Goal: Task Accomplishment & Management: Manage account settings

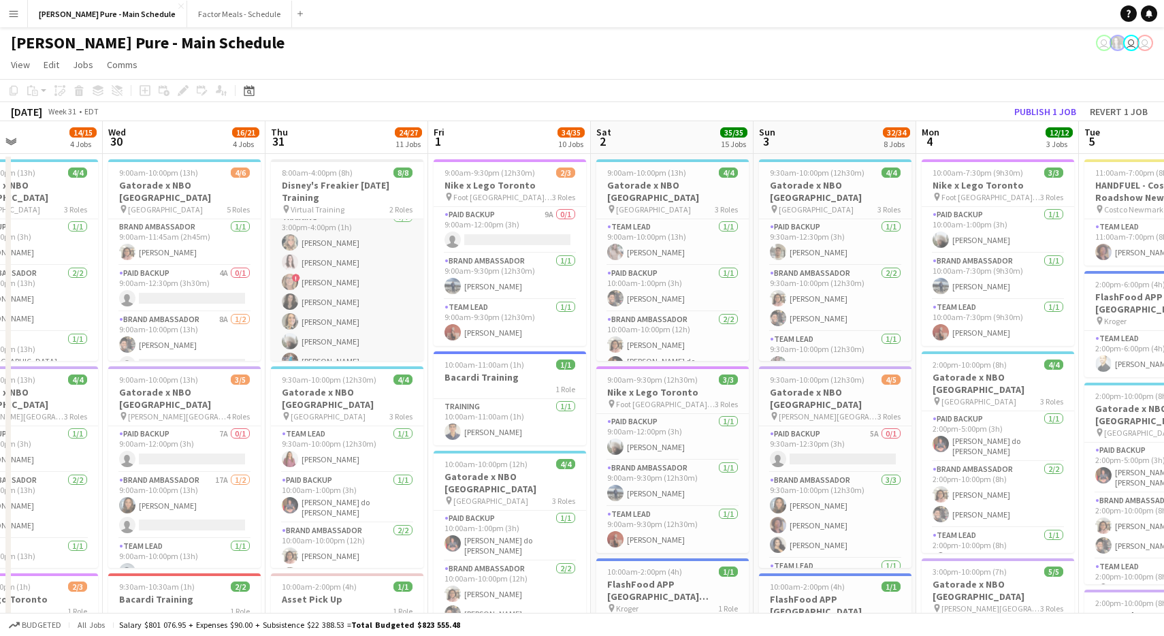
scroll to position [0, 386]
click at [298, 322] on app-card-role "Training [DATE] 3:00pm-4:00pm (1h) [PERSON_NAME] [PERSON_NAME] ! [PERSON_NAME] …" at bounding box center [346, 292] width 153 height 165
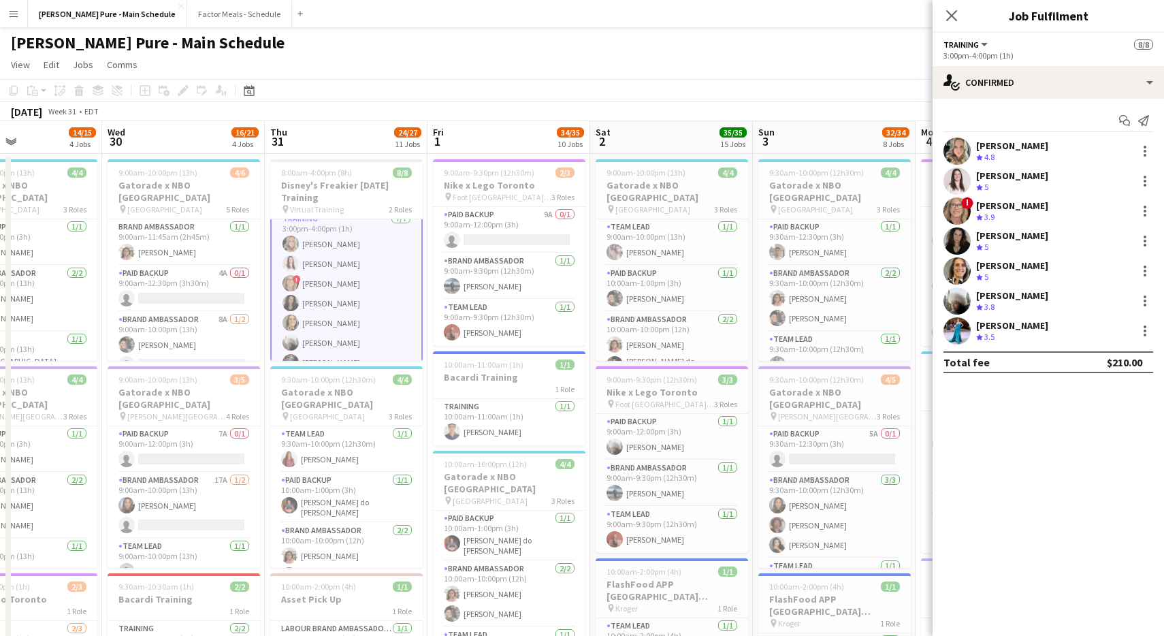
scroll to position [57, 0]
click at [957, 263] on app-user-avatar at bounding box center [957, 270] width 27 height 27
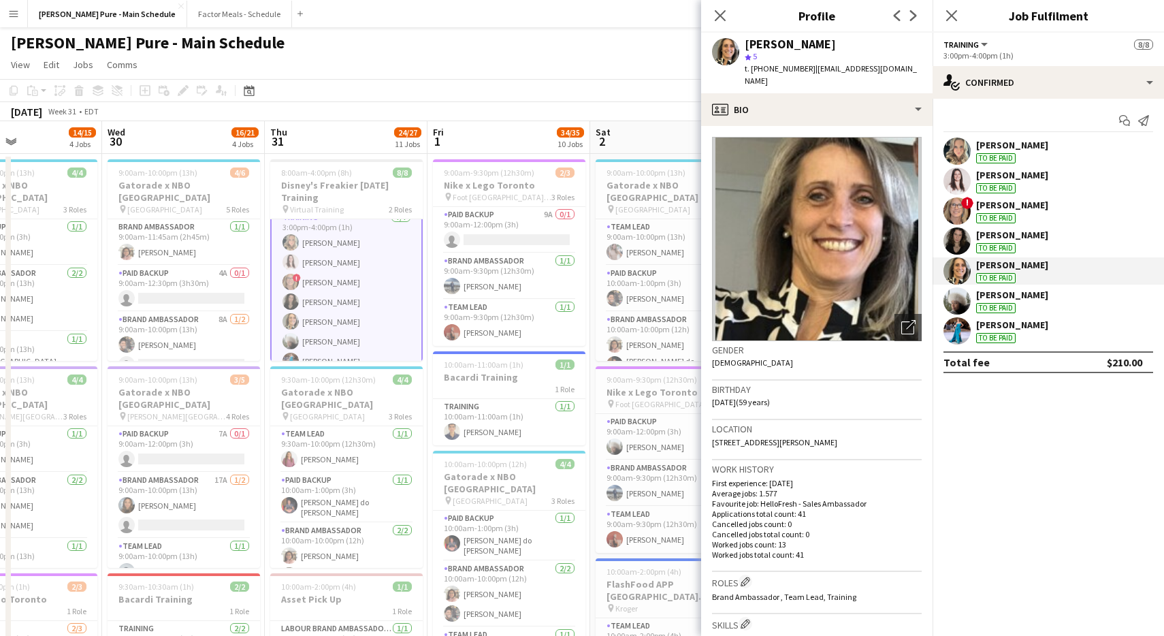
click at [294, 240] on app-user-avatar at bounding box center [291, 242] width 16 height 16
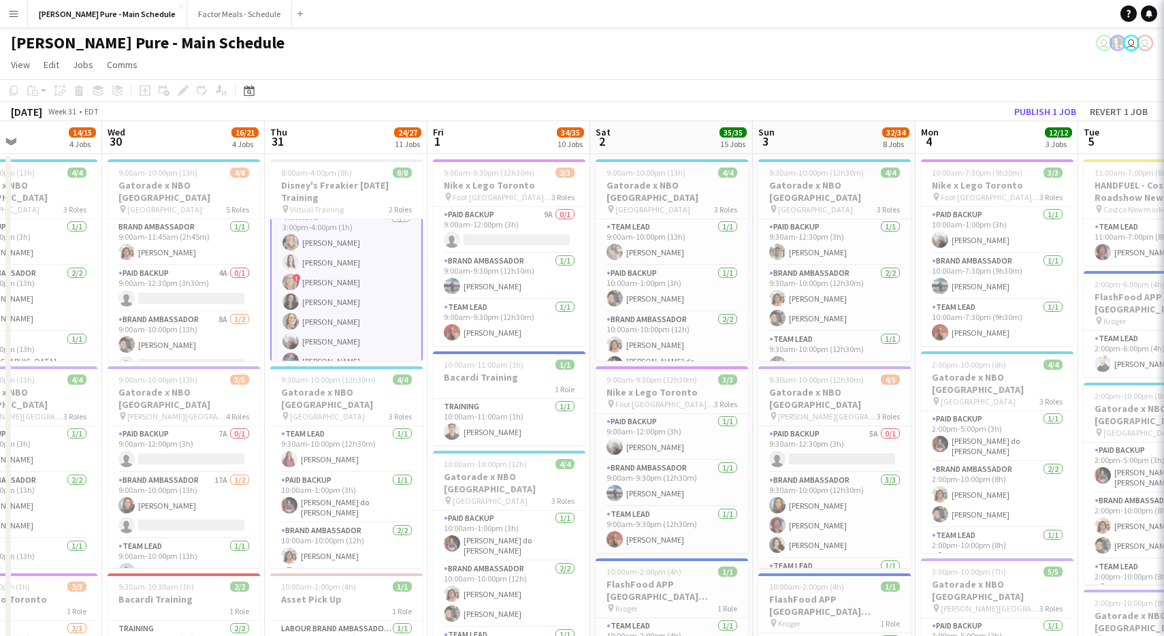
scroll to position [56, 0]
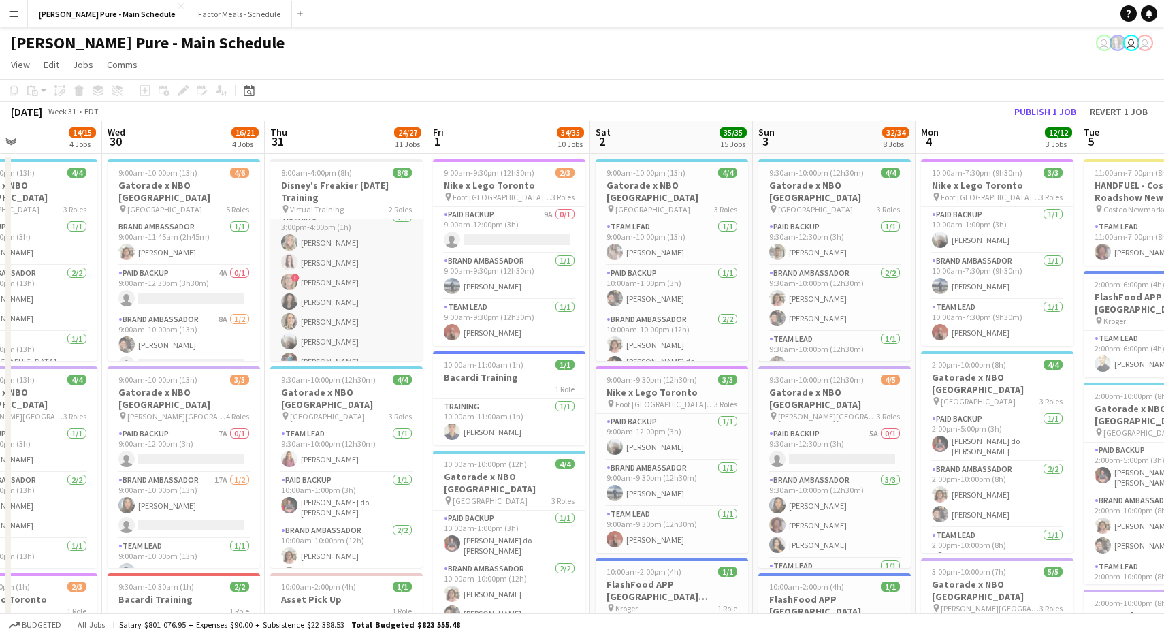
click at [296, 248] on app-card-role "Training [DATE] 3:00pm-4:00pm (1h) [PERSON_NAME] [PERSON_NAME] ! [PERSON_NAME] …" at bounding box center [346, 292] width 153 height 165
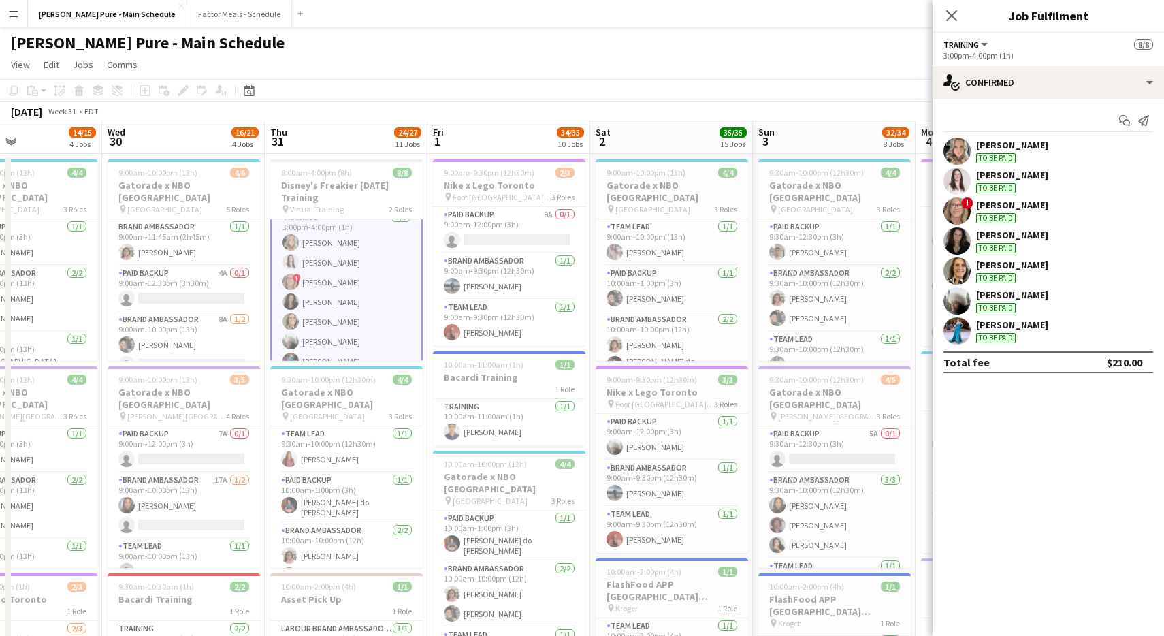
click at [946, 146] on app-user-avatar at bounding box center [957, 151] width 27 height 27
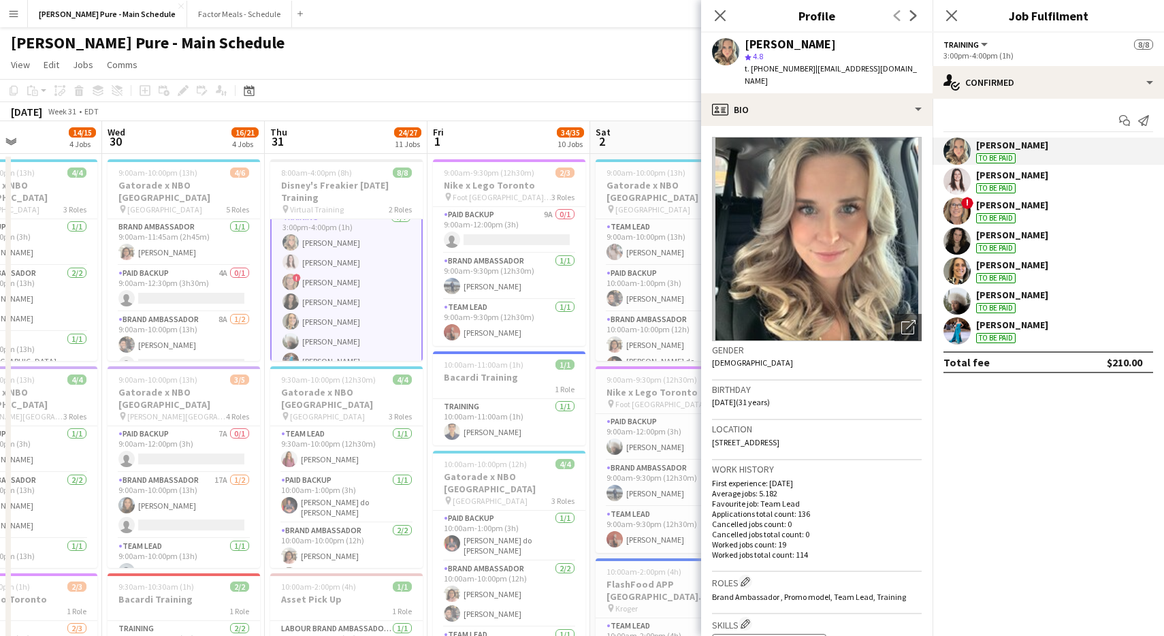
click at [1006, 203] on div "[PERSON_NAME]" at bounding box center [1012, 205] width 72 height 12
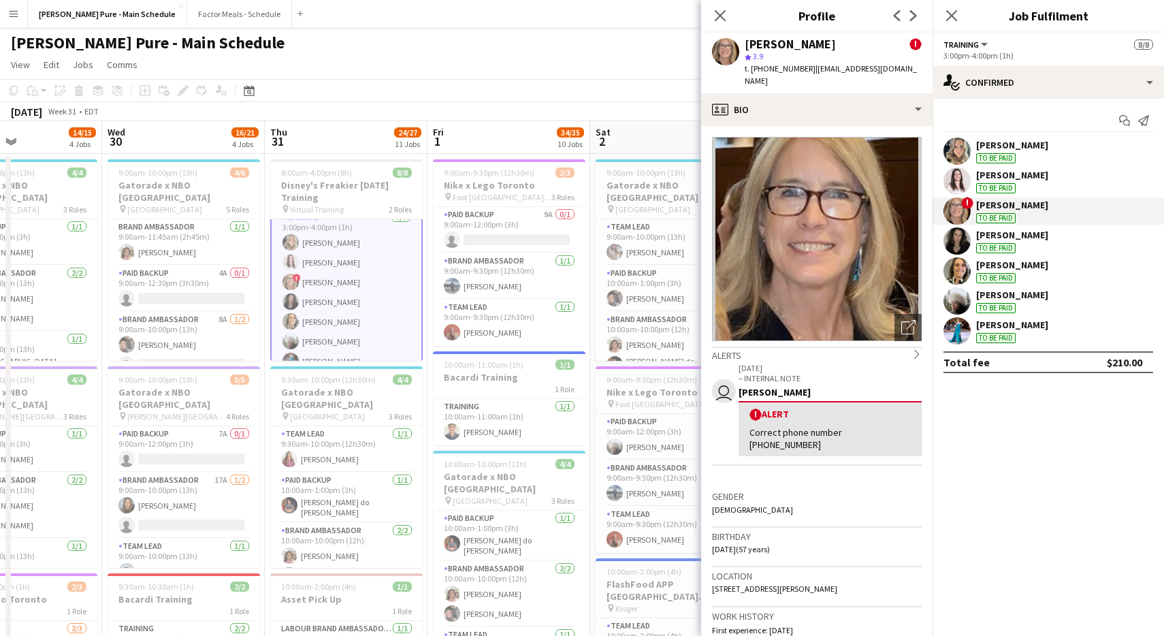
click at [953, 195] on div "[PERSON_NAME] To be paid [PERSON_NAME] To be paid ! [PERSON_NAME] To be paid [P…" at bounding box center [1048, 241] width 231 height 207
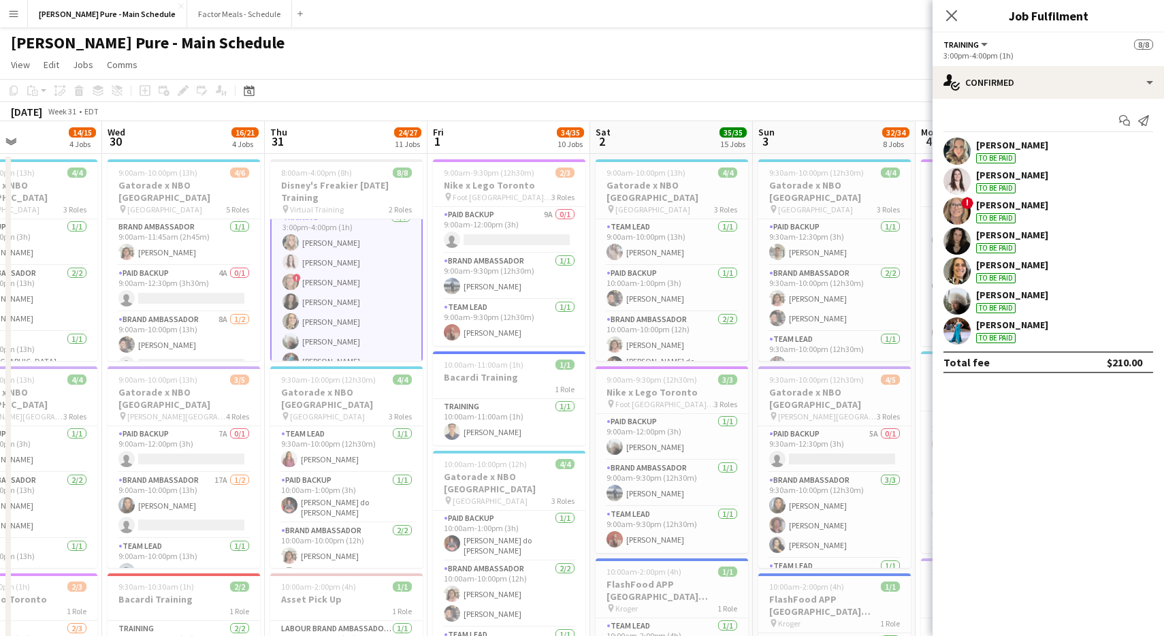
click at [957, 209] on app-user-avatar at bounding box center [957, 210] width 27 height 27
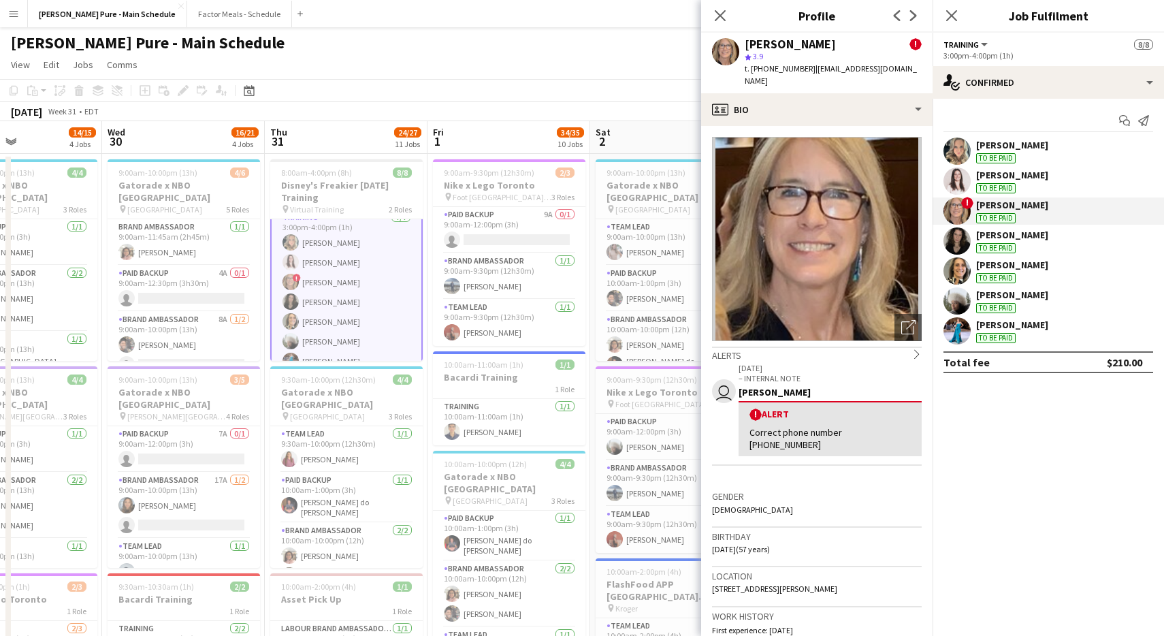
click at [952, 259] on app-user-avatar at bounding box center [957, 270] width 27 height 27
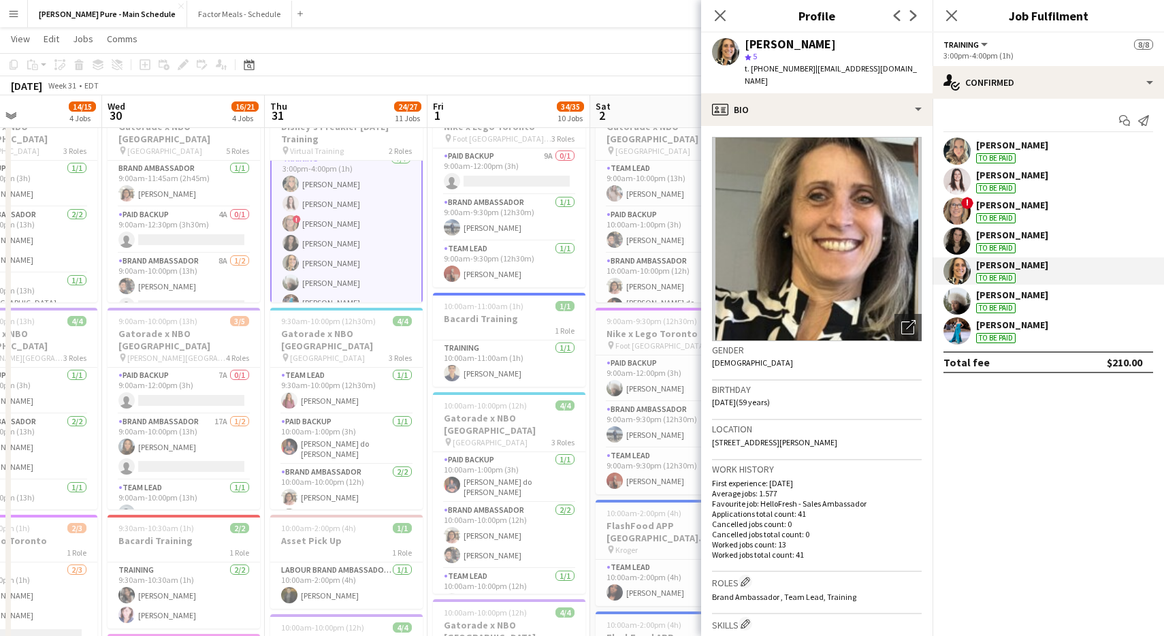
click at [956, 145] on app-user-avatar at bounding box center [957, 151] width 27 height 27
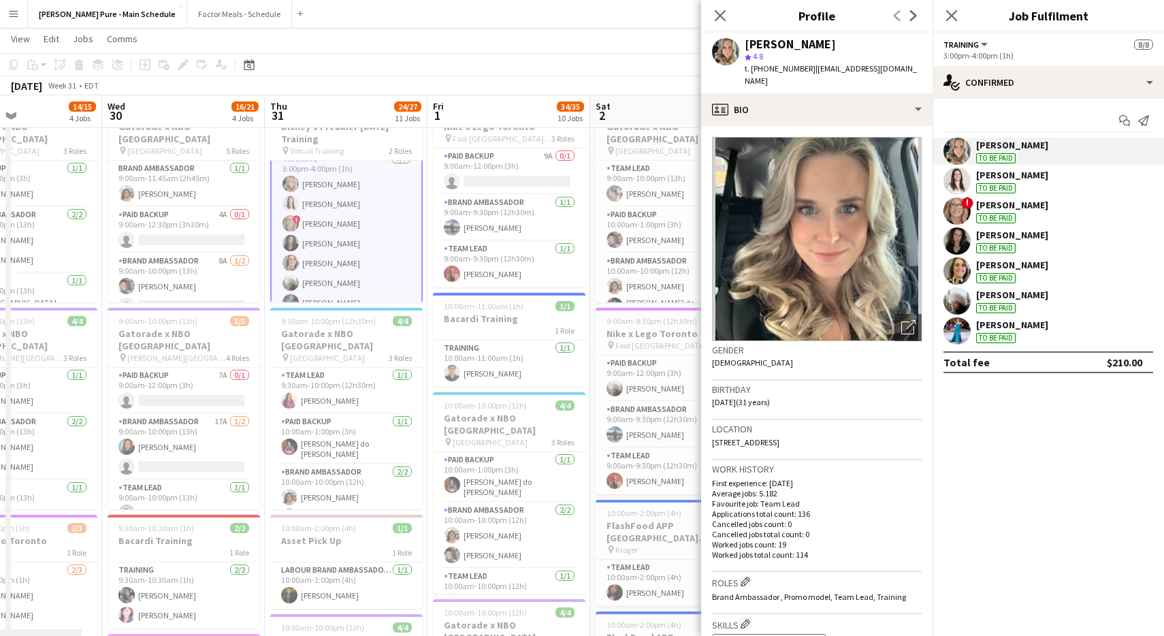
click at [954, 175] on app-user-avatar at bounding box center [957, 180] width 27 height 27
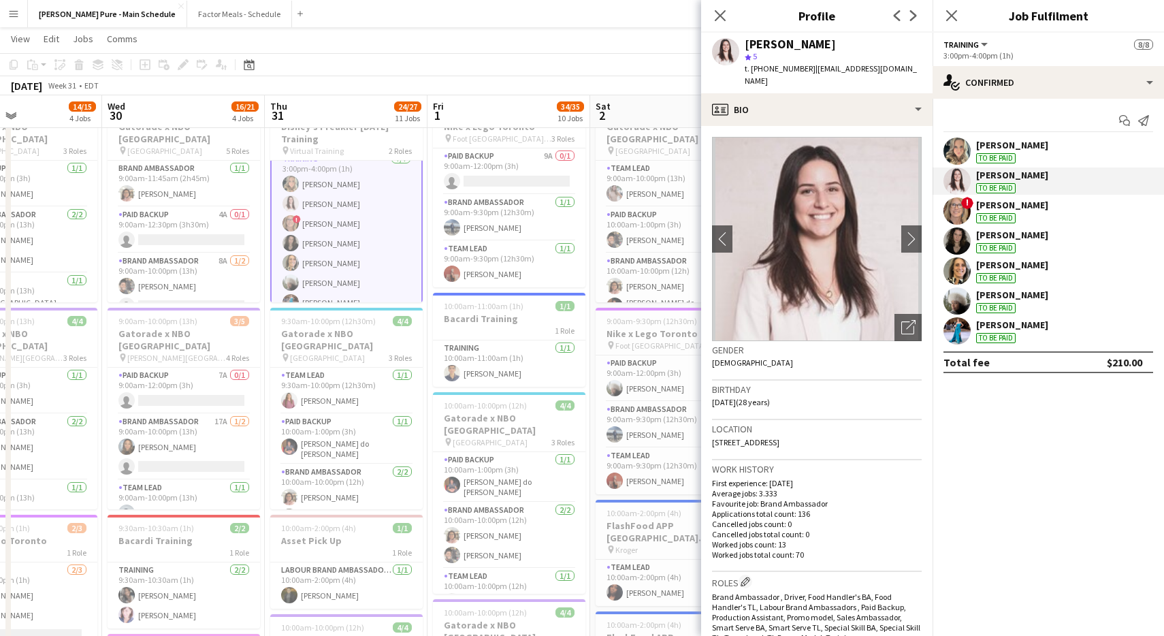
click at [957, 153] on app-user-avatar at bounding box center [957, 151] width 27 height 27
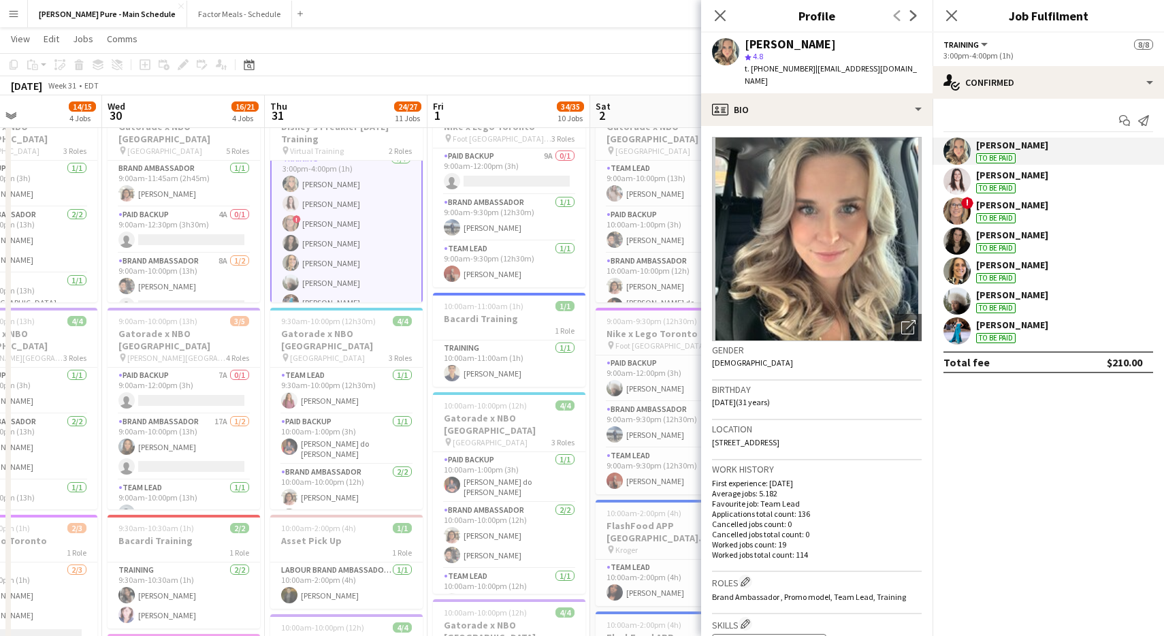
click at [955, 182] on app-user-avatar at bounding box center [957, 180] width 27 height 27
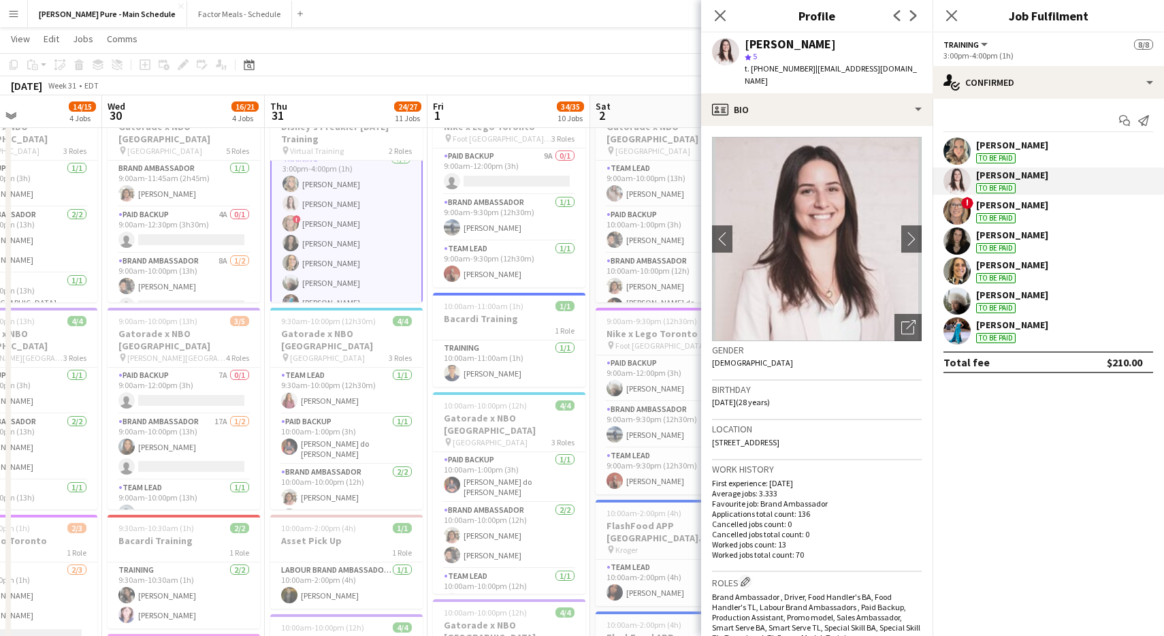
click at [954, 208] on app-user-avatar at bounding box center [957, 210] width 27 height 27
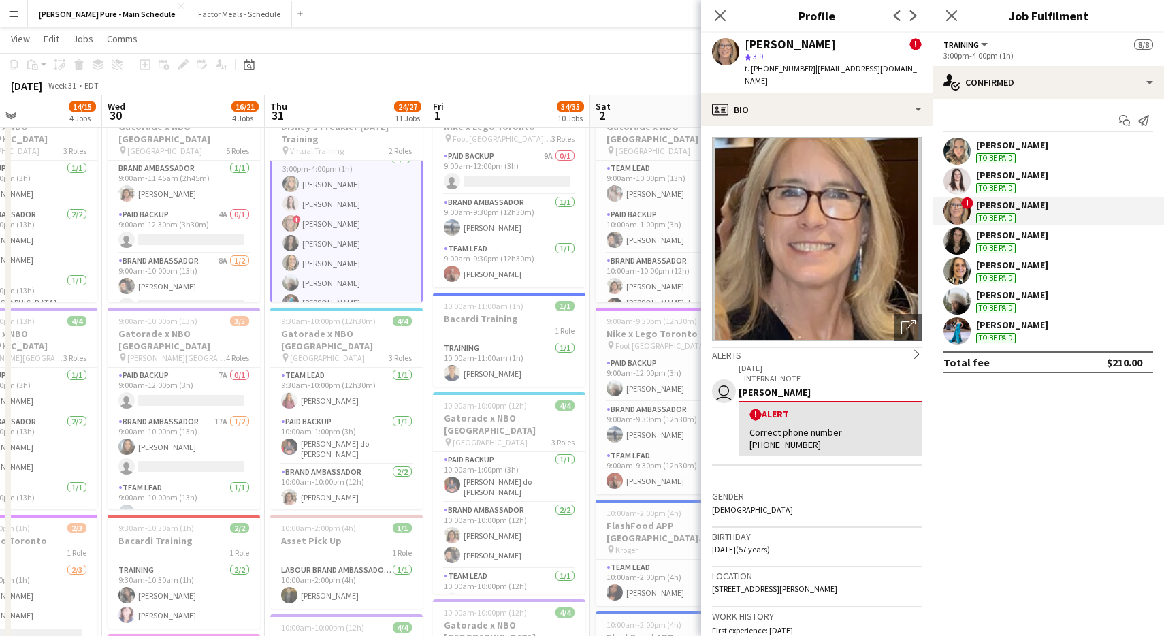
click at [954, 185] on app-user-avatar at bounding box center [957, 180] width 27 height 27
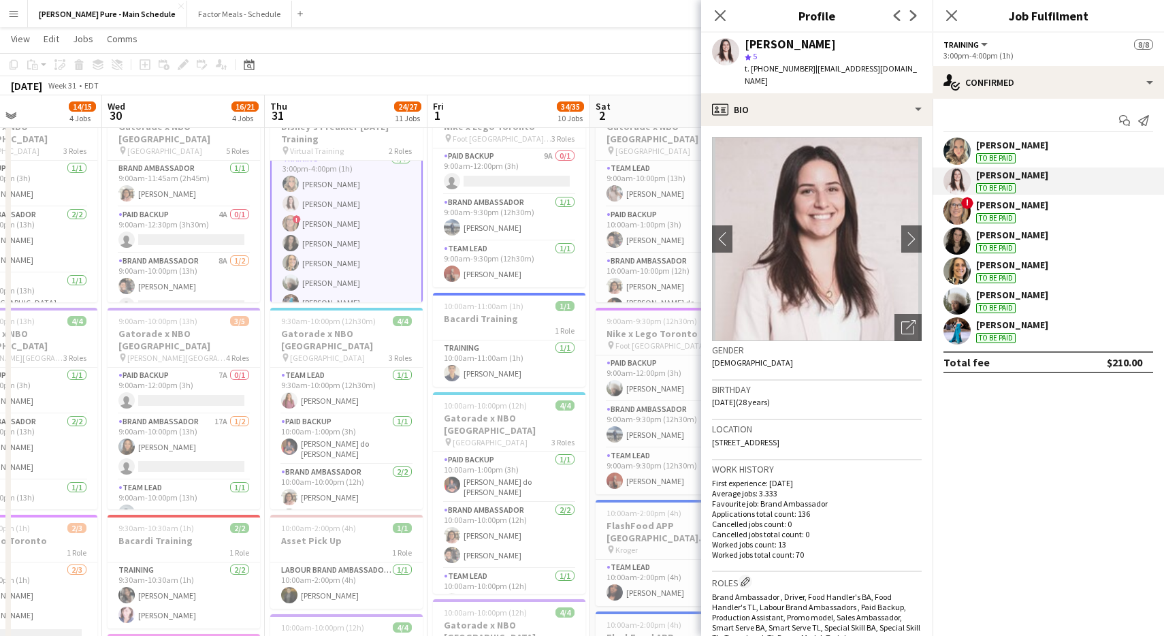
click at [957, 210] on app-user-avatar at bounding box center [957, 210] width 27 height 27
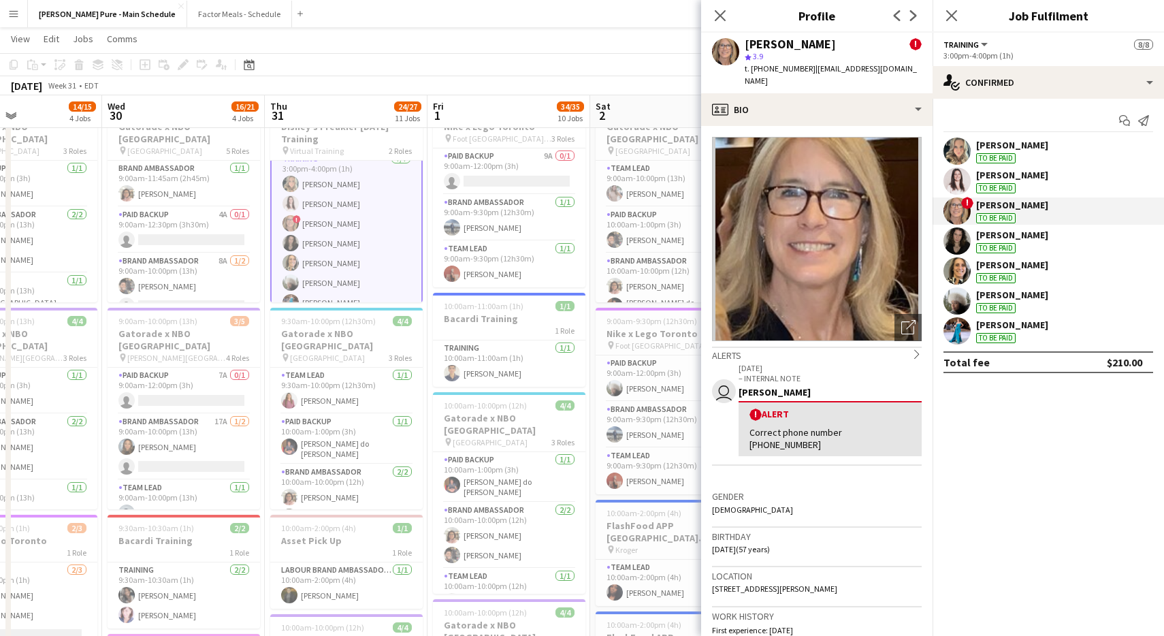
click at [959, 153] on app-user-avatar at bounding box center [957, 151] width 27 height 27
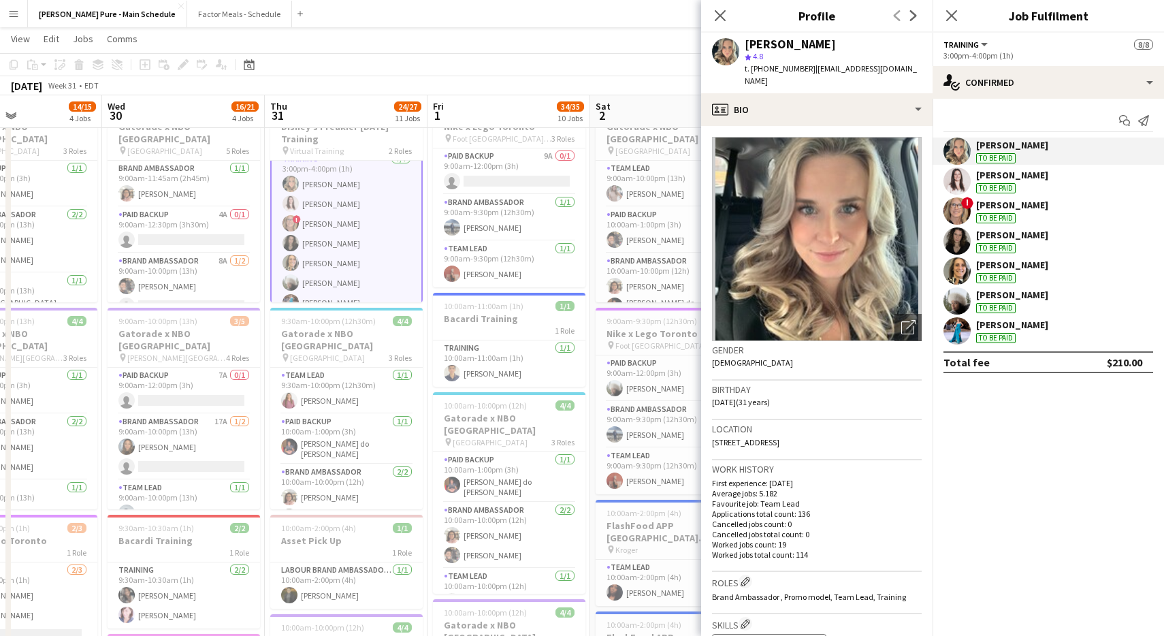
click at [956, 173] on app-user-avatar at bounding box center [957, 180] width 27 height 27
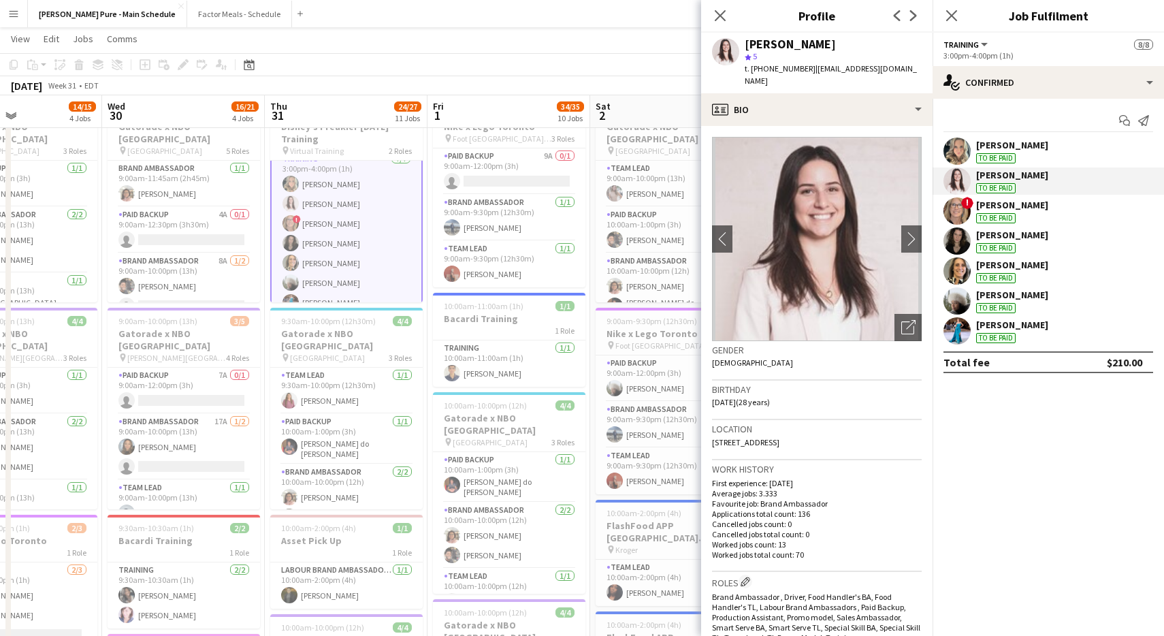
click at [957, 144] on app-user-avatar at bounding box center [957, 151] width 27 height 27
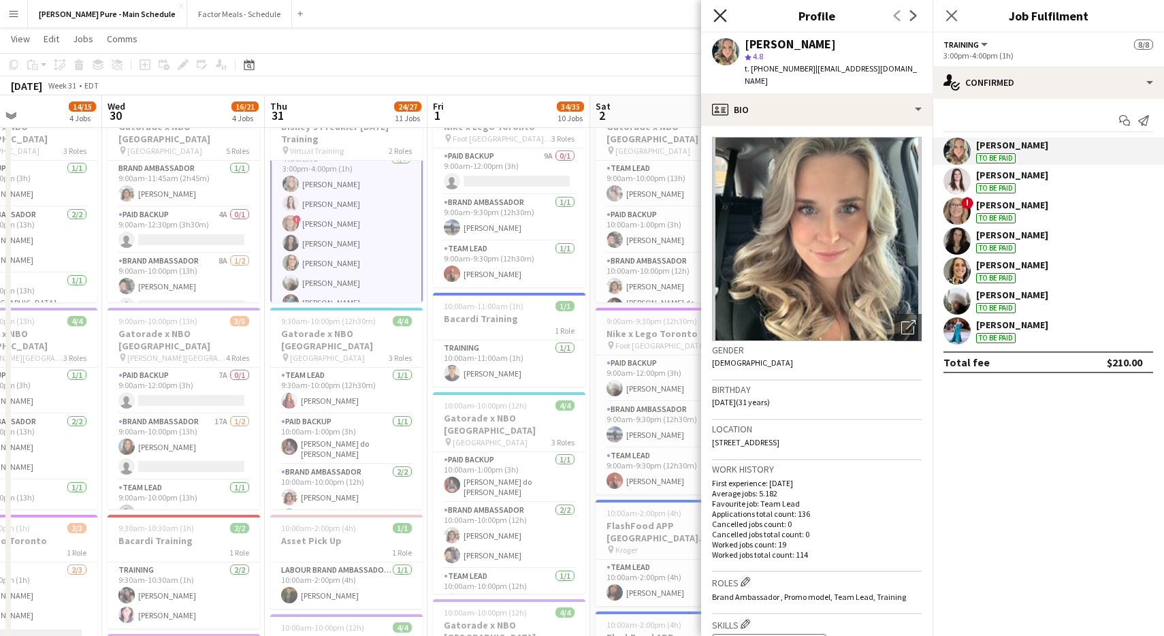
click at [717, 17] on icon "Close pop-in" at bounding box center [719, 15] width 13 height 13
